Goal: Information Seeking & Learning: Learn about a topic

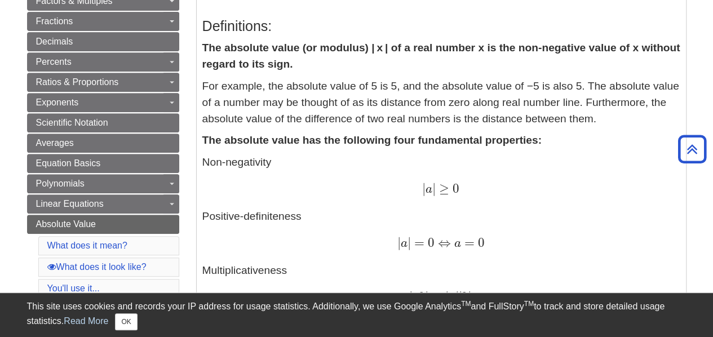
scroll to position [371, 0]
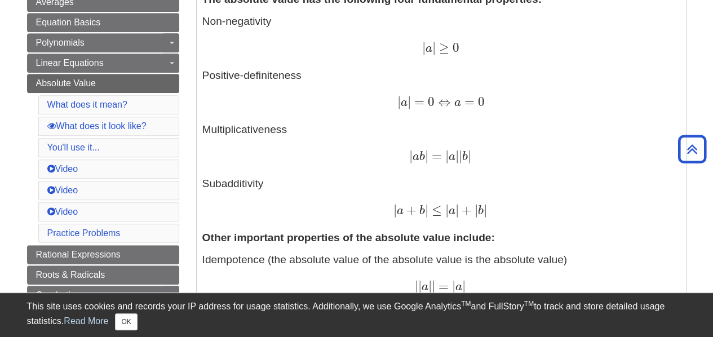
click at [573, 83] on p "Non-negativity | a | ≥ 0 | a | ≥ 0 Positive-definiteness | a | = 0 ⇔ a = 0 | a …" at bounding box center [441, 117] width 478 height 206
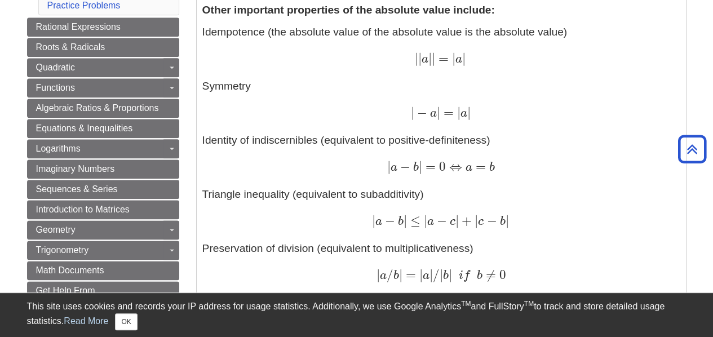
scroll to position [599, 0]
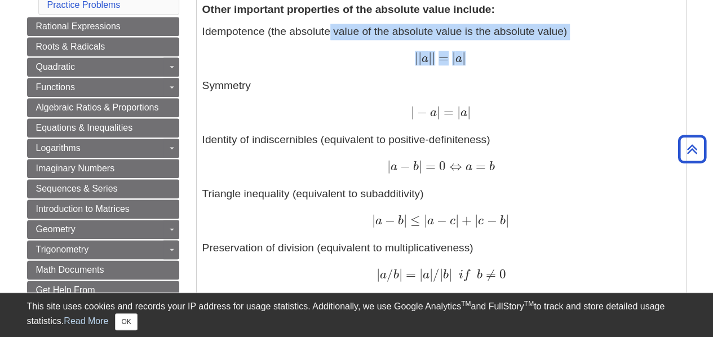
drag, startPoint x: 477, startPoint y: 59, endPoint x: 331, endPoint y: 27, distance: 149.4
click at [331, 27] on p "Idempotence (the absolute value of the absolute value is the absolute value) | …" at bounding box center [441, 181] width 478 height 314
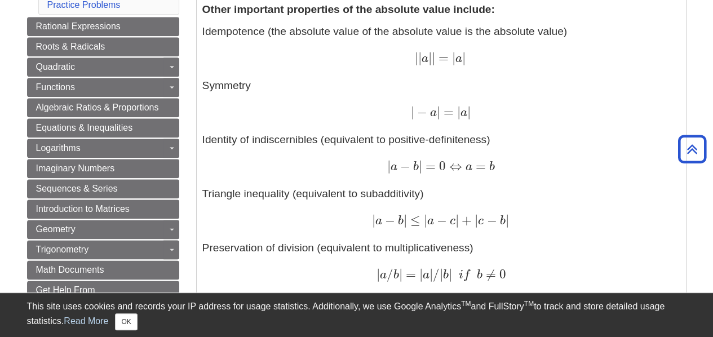
click at [343, 82] on p "Idempotence (the absolute value of the absolute value is the absolute value) | …" at bounding box center [441, 181] width 478 height 314
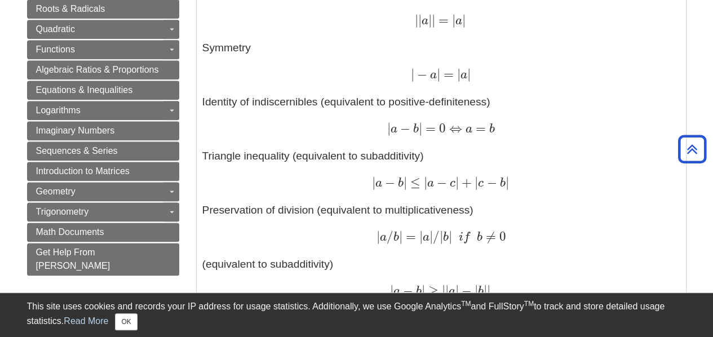
scroll to position [637, 0]
drag, startPoint x: 495, startPoint y: 76, endPoint x: 403, endPoint y: 82, distance: 92.1
click at [403, 82] on div "| − a | = | a | | − a | = | a |" at bounding box center [441, 74] width 478 height 16
click at [543, 140] on p "Idempotence (the absolute value of the absolute value is the absolute value) | …" at bounding box center [441, 142] width 478 height 314
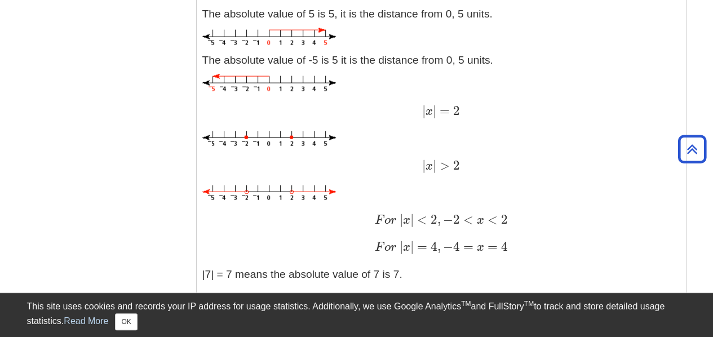
scroll to position [1236, 0]
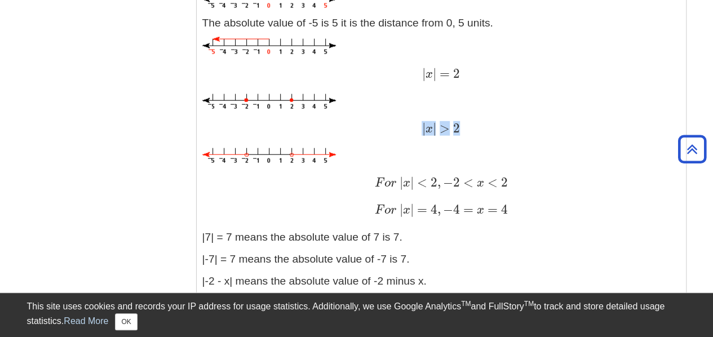
drag, startPoint x: 463, startPoint y: 128, endPoint x: 414, endPoint y: 132, distance: 49.2
click at [414, 132] on div "| x | > 2 | x | > 2" at bounding box center [441, 129] width 478 height 16
click at [514, 139] on div "The absolute value of 5 is 5, it is the distance from 0, 5 units. The absolute …" at bounding box center [441, 143] width 478 height 348
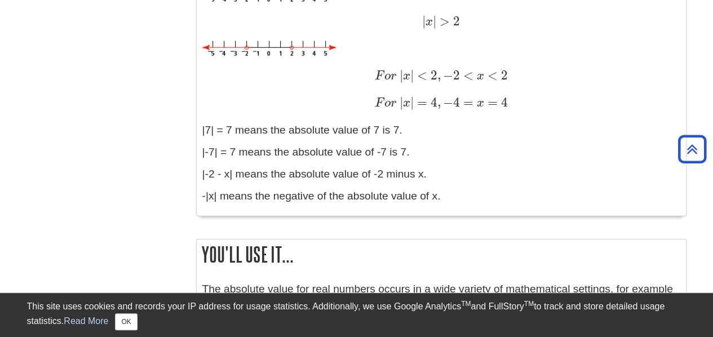
scroll to position [1343, 0]
click at [455, 20] on div "| x | > 2 | x | > 2" at bounding box center [441, 22] width 478 height 16
click at [477, 23] on div "| x | > 2 | x | > 2" at bounding box center [441, 22] width 478 height 16
drag, startPoint x: 440, startPoint y: 21, endPoint x: 448, endPoint y: 23, distance: 8.1
click at [448, 23] on span ">" at bounding box center [443, 20] width 14 height 15
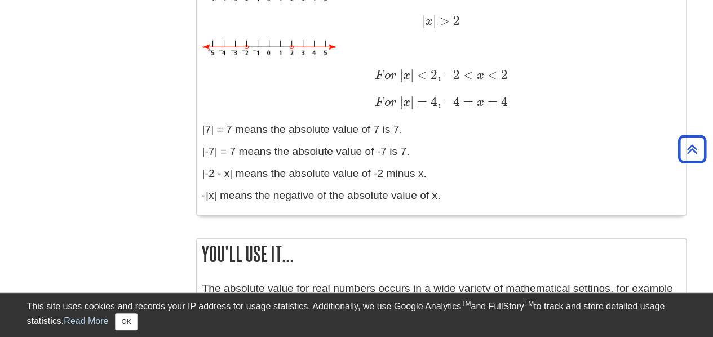
click at [454, 29] on span "| x | > 2" at bounding box center [440, 22] width 38 height 14
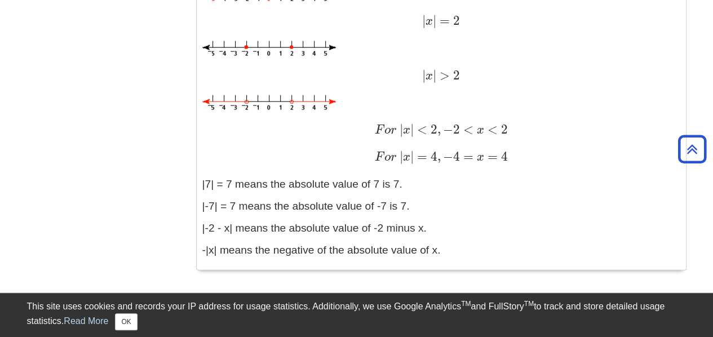
scroll to position [1287, 0]
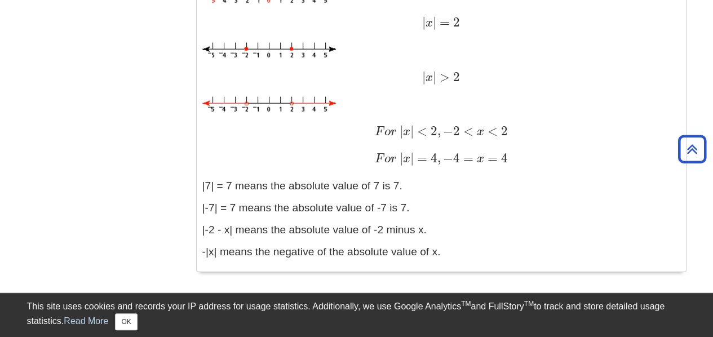
click at [459, 20] on div "| x | = 2 | x | = 2" at bounding box center [441, 23] width 478 height 16
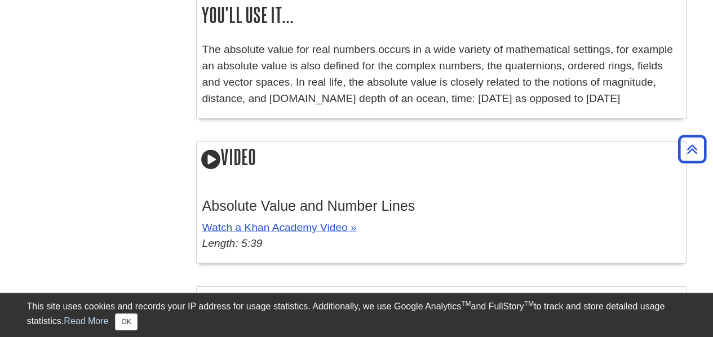
scroll to position [1583, 0]
drag, startPoint x: 366, startPoint y: 99, endPoint x: 586, endPoint y: 121, distance: 220.8
click at [586, 121] on div "You'll use it... The absolute value for real numbers occurs in a wide variety o…" at bounding box center [441, 64] width 490 height 131
click at [282, 103] on p "The absolute value for real numbers occurs in a wide variety of mathematical se…" at bounding box center [441, 73] width 478 height 65
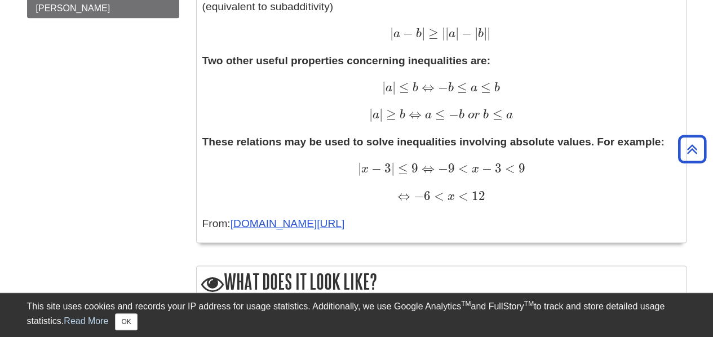
scroll to position [845, 0]
